Goal: Entertainment & Leisure: Browse casually

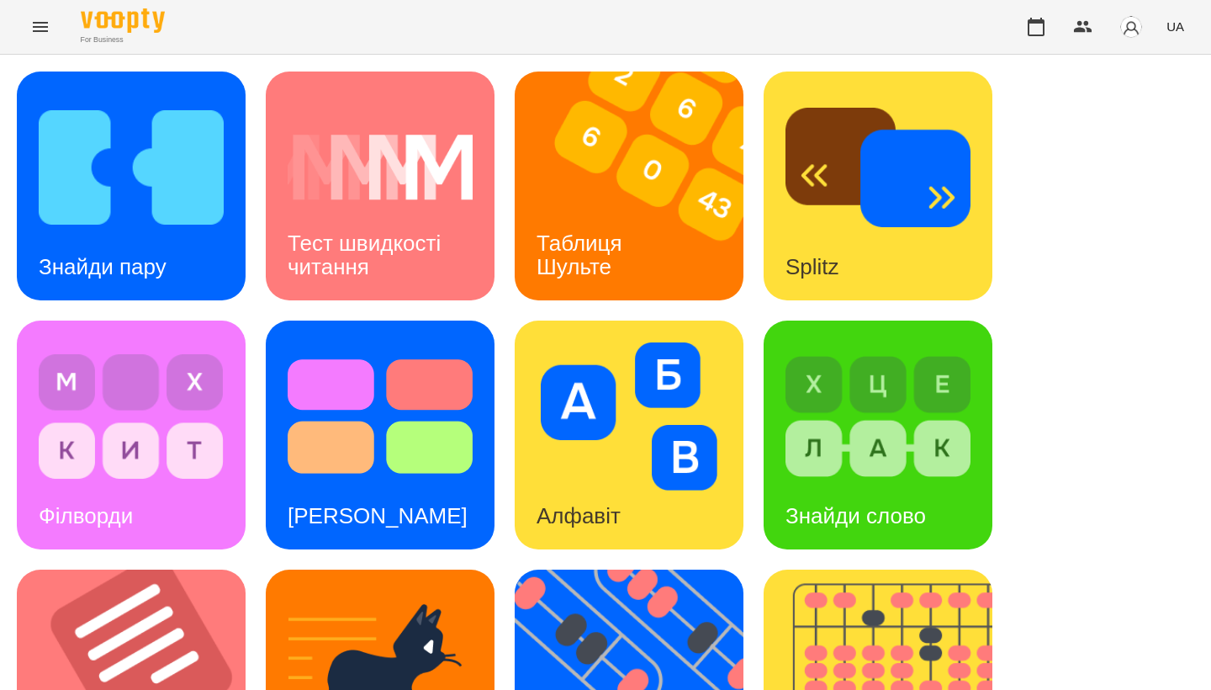
click at [949, 343] on div "Знайди пару Тест швидкості читання Таблиця [PERSON_NAME] Splitz Філворди Тест С…" at bounding box center [606, 683] width 1178 height 1225
click at [696, 569] on img at bounding box center [640, 683] width 250 height 229
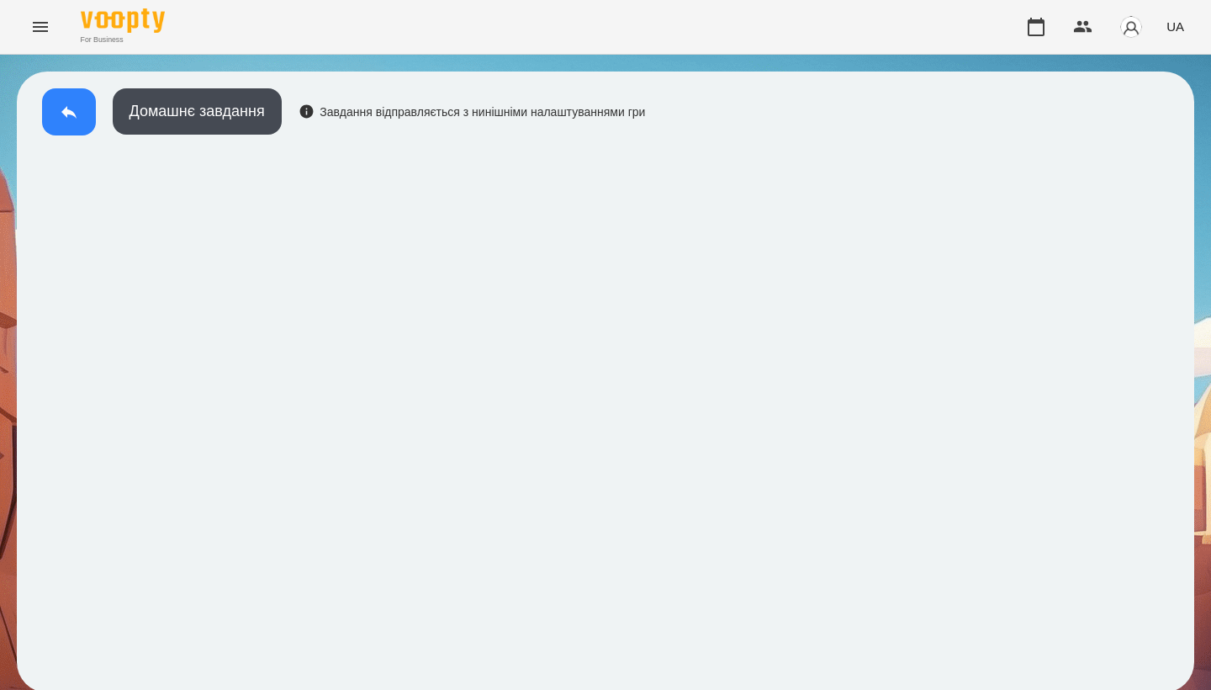
click at [70, 119] on icon at bounding box center [69, 112] width 20 height 20
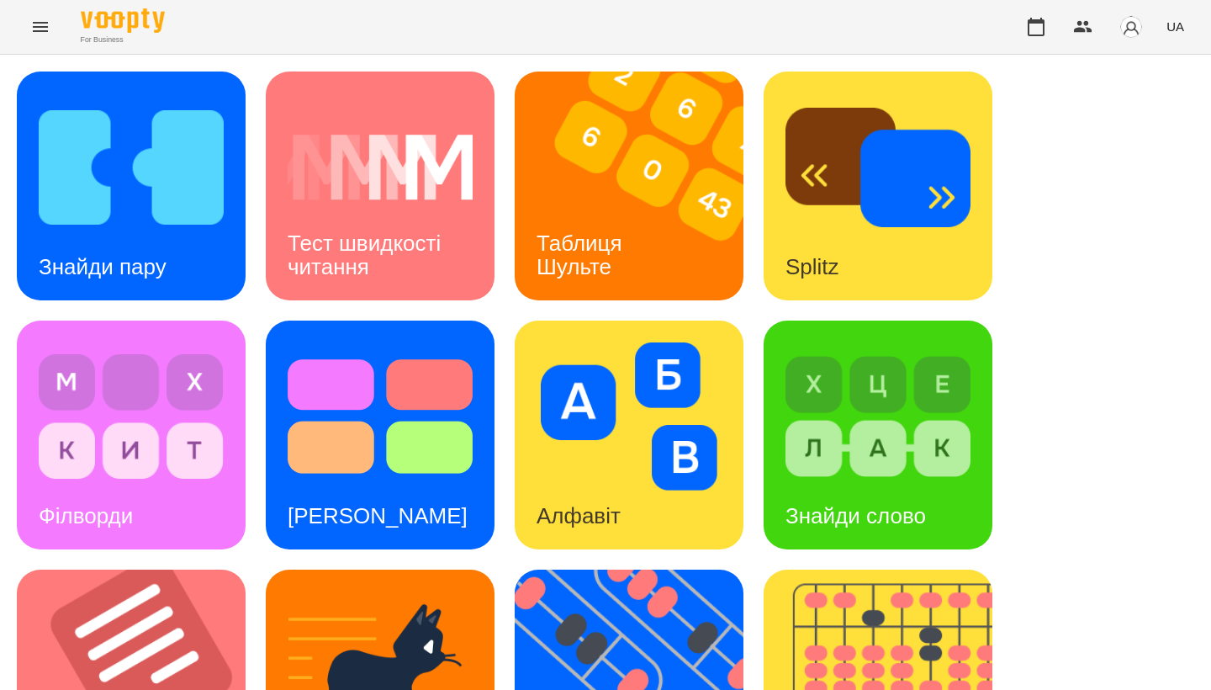
click at [949, 610] on div "Знайди пару Тест швидкості читання Таблиця [PERSON_NAME] Splitz Філворди Тест С…" at bounding box center [606, 683] width 1178 height 1225
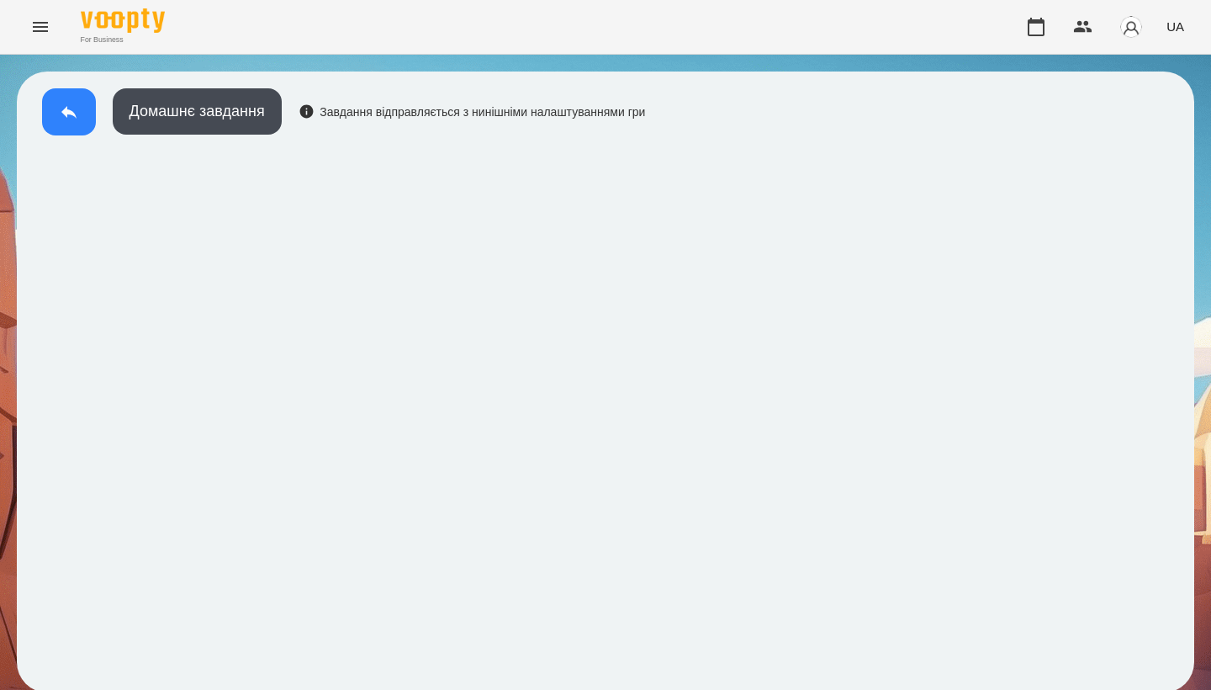
click at [52, 103] on button at bounding box center [69, 111] width 54 height 47
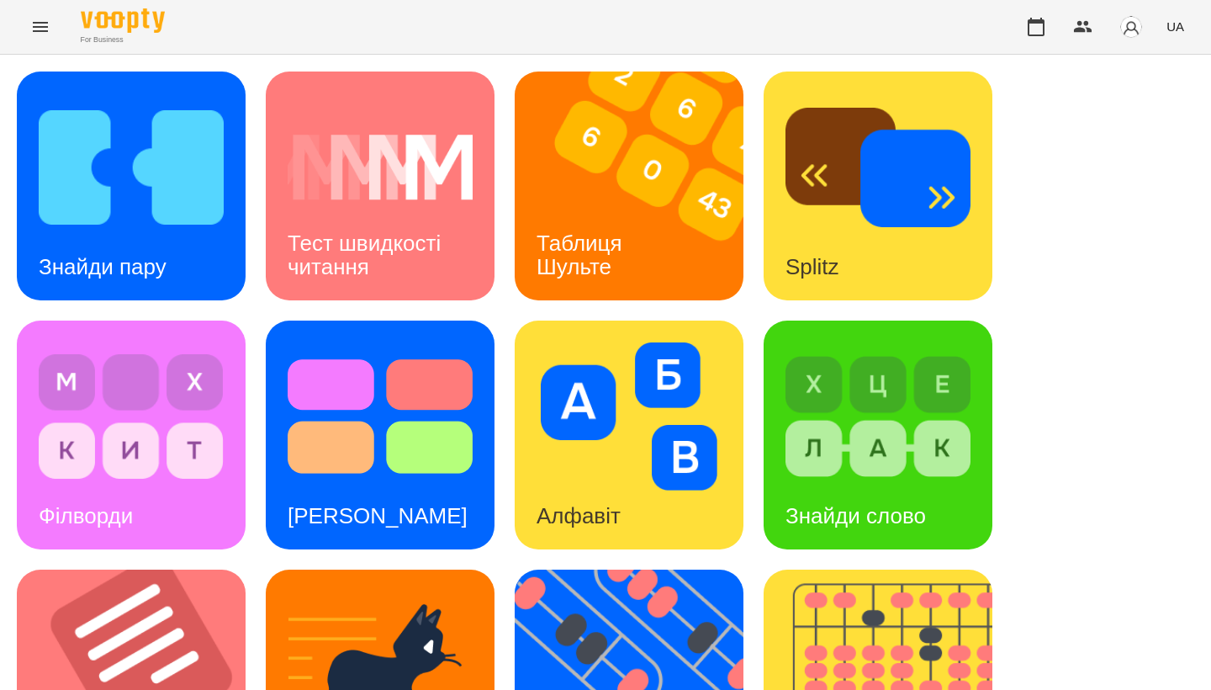
click at [1099, 98] on div "Знайди пару Тест швидкості читання Таблиця [PERSON_NAME] Splitz Філворди Тест С…" at bounding box center [606, 683] width 1178 height 1225
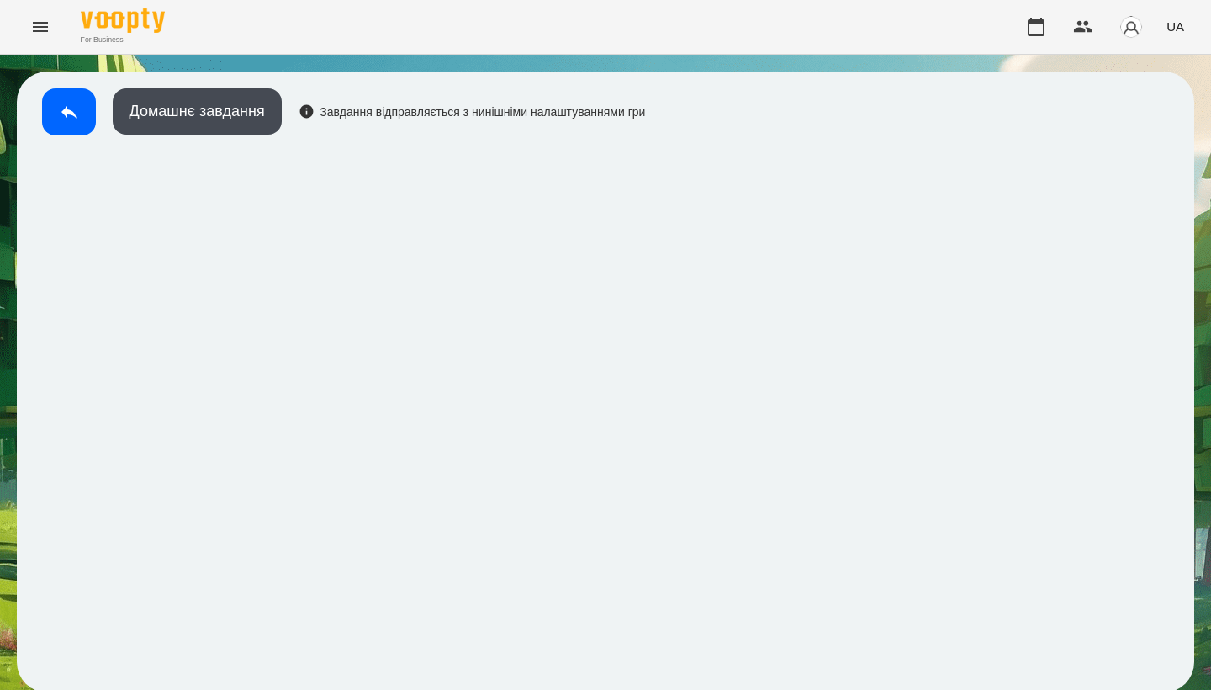
scroll to position [3, 0]
click at [77, 114] on icon at bounding box center [69, 112] width 20 height 20
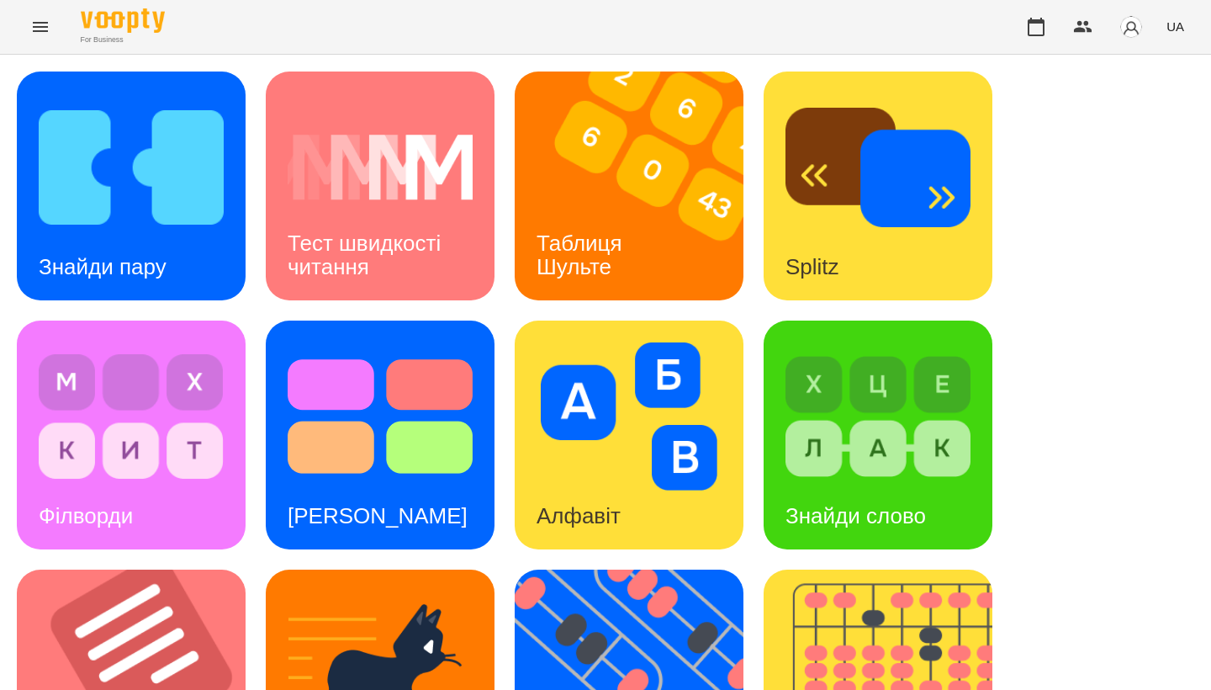
click at [140, 227] on img at bounding box center [131, 167] width 185 height 148
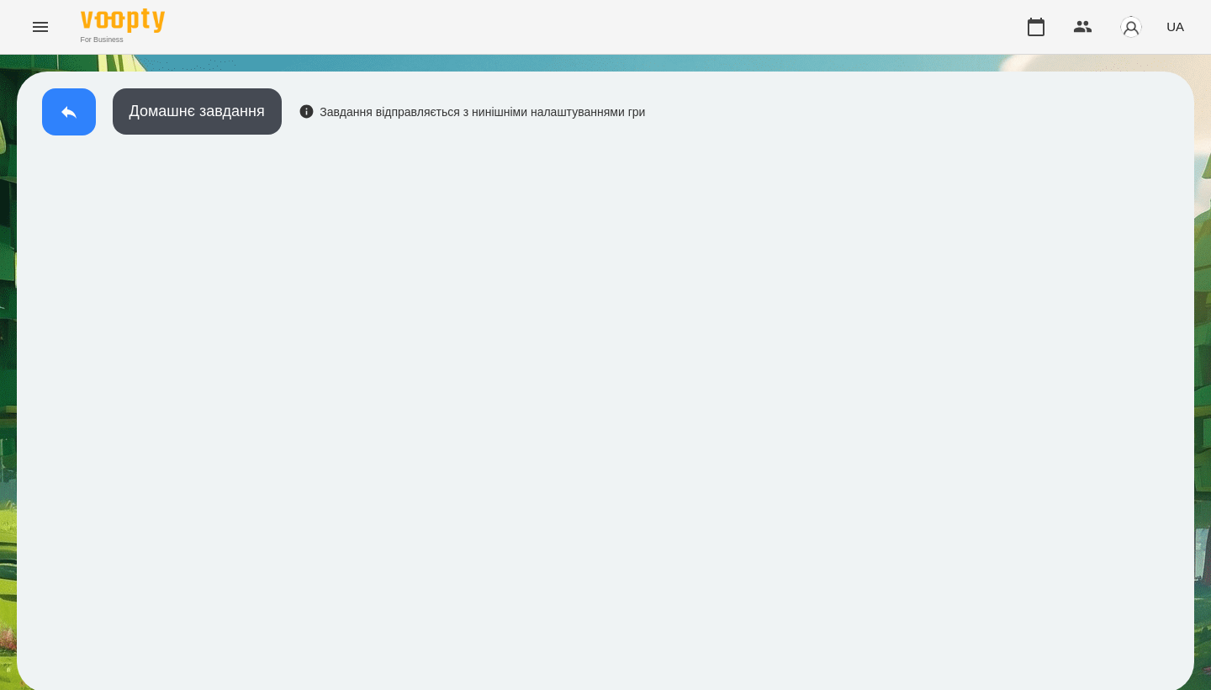
click at [72, 124] on button at bounding box center [69, 111] width 54 height 47
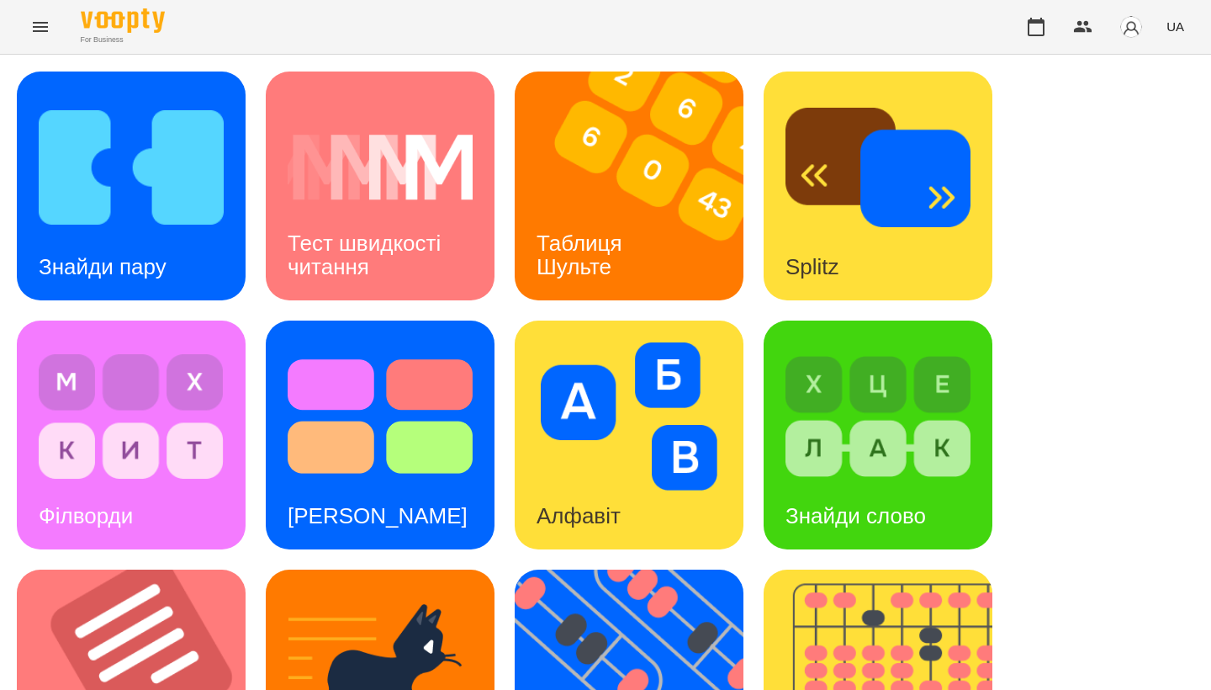
click at [1045, 149] on div "Знайди пару Тест швидкості читання Таблиця [PERSON_NAME] Splitz Філворди Тест С…" at bounding box center [606, 683] width 1178 height 1225
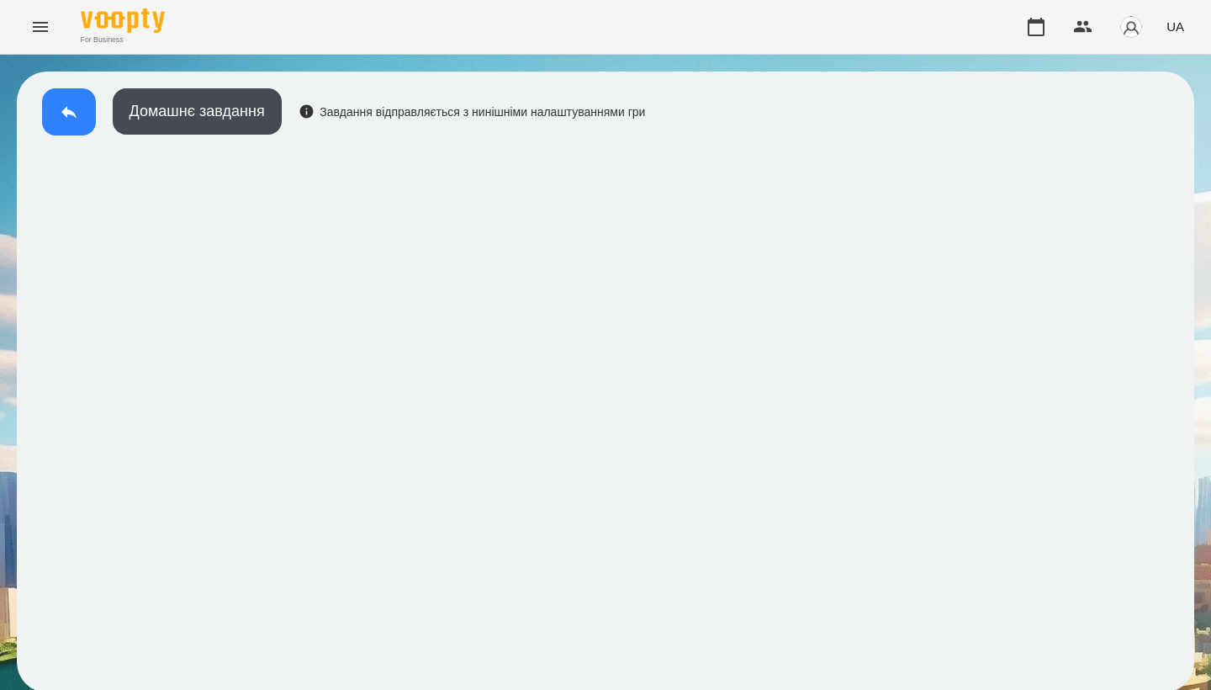
click at [67, 119] on icon at bounding box center [69, 112] width 20 height 20
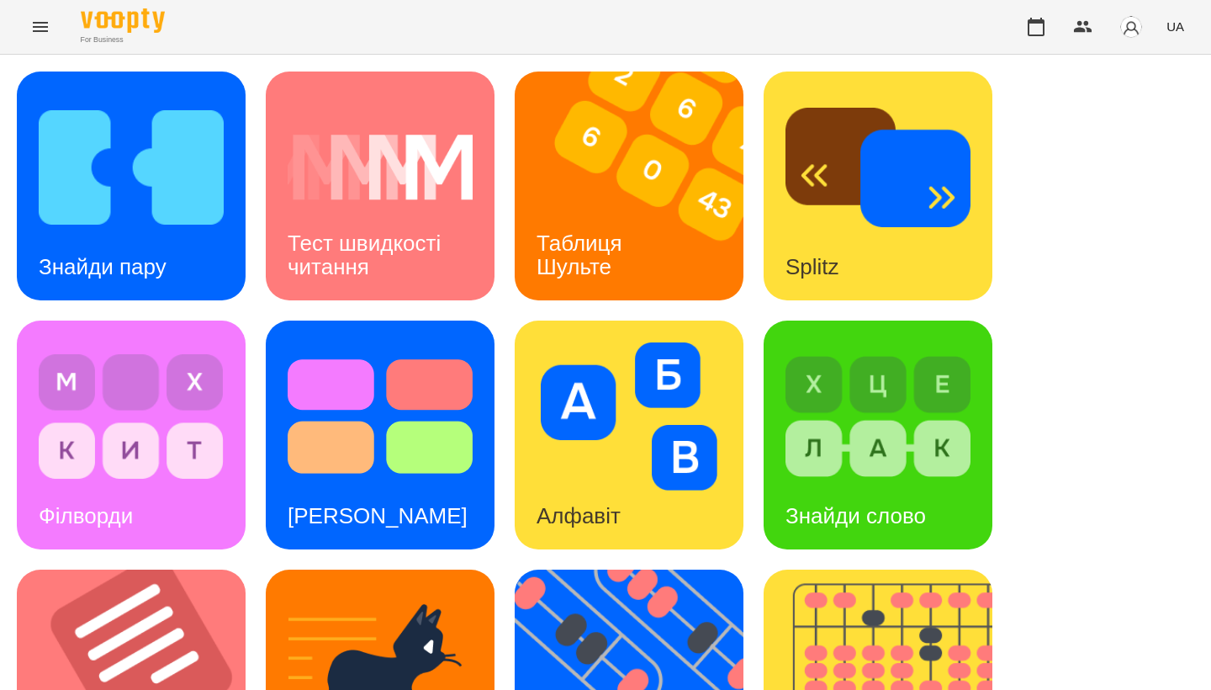
click at [1103, 142] on div "Знайди пару Тест швидкості читання Таблиця [PERSON_NAME] Splitz Філворди Тест С…" at bounding box center [606, 683] width 1178 height 1225
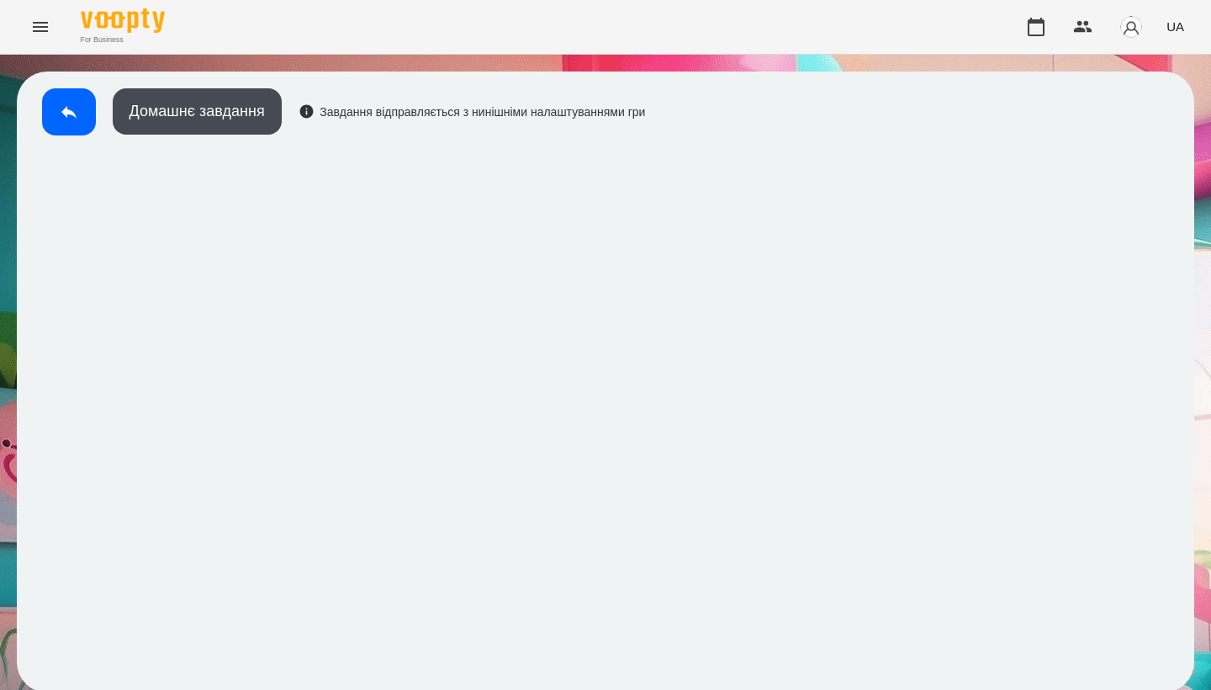
click at [922, 34] on div "For Business UA" at bounding box center [605, 27] width 1211 height 54
click at [61, 108] on icon at bounding box center [69, 112] width 20 height 20
